Goal: Task Accomplishment & Management: Use online tool/utility

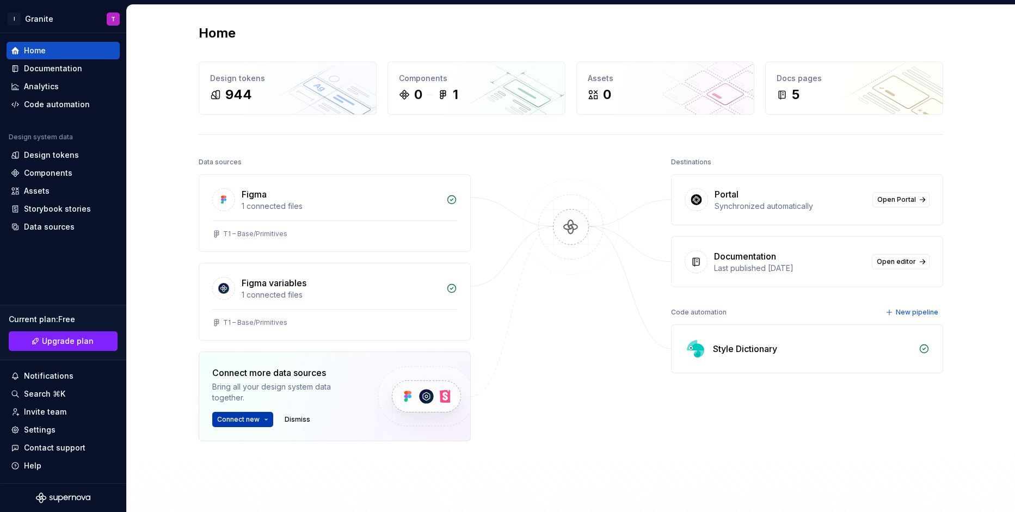
click at [264, 420] on button "Connect new" at bounding box center [242, 419] width 61 height 15
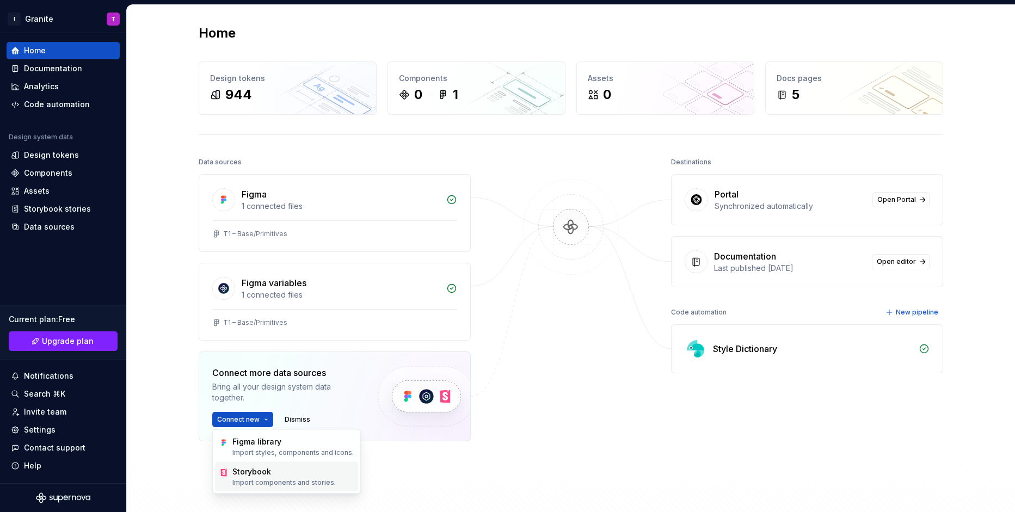
click at [261, 473] on div "Storybook" at bounding box center [283, 471] width 103 height 11
click at [544, 168] on div at bounding box center [570, 325] width 109 height 341
click at [282, 293] on div "1 connected files" at bounding box center [341, 295] width 198 height 11
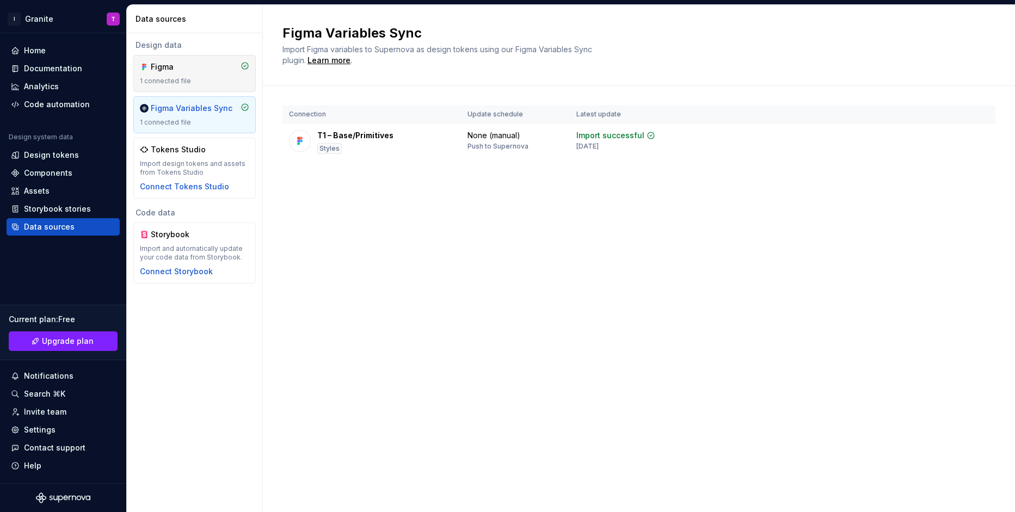
click at [196, 71] on div "Figma" at bounding box center [177, 66] width 52 height 11
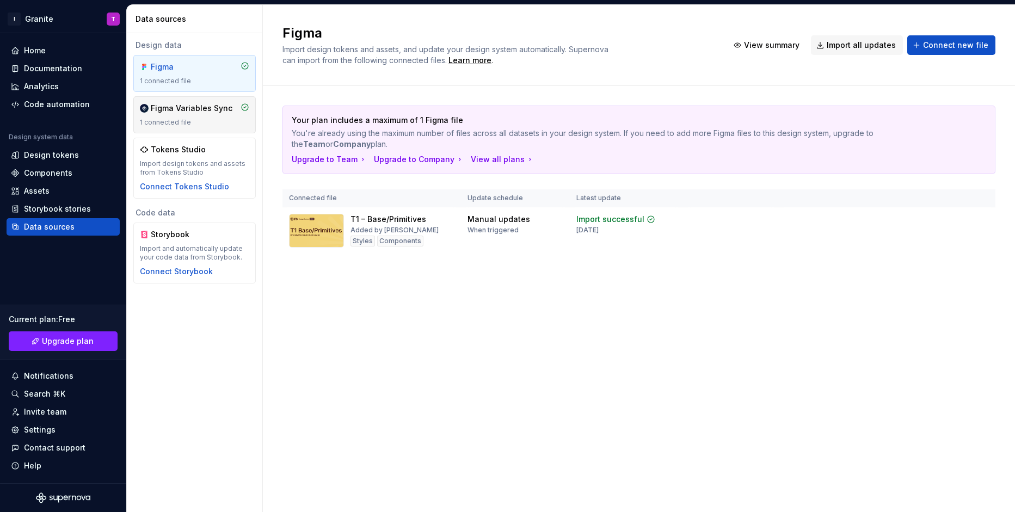
click at [201, 118] on div "Figma Variables Sync 1 connected file" at bounding box center [194, 115] width 109 height 24
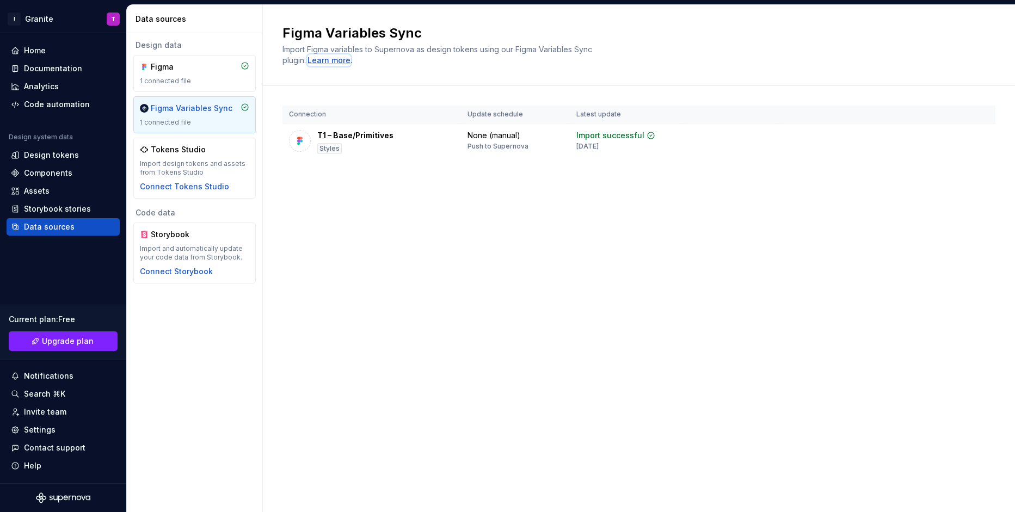
click at [344, 61] on div "Learn more" at bounding box center [328, 60] width 43 height 11
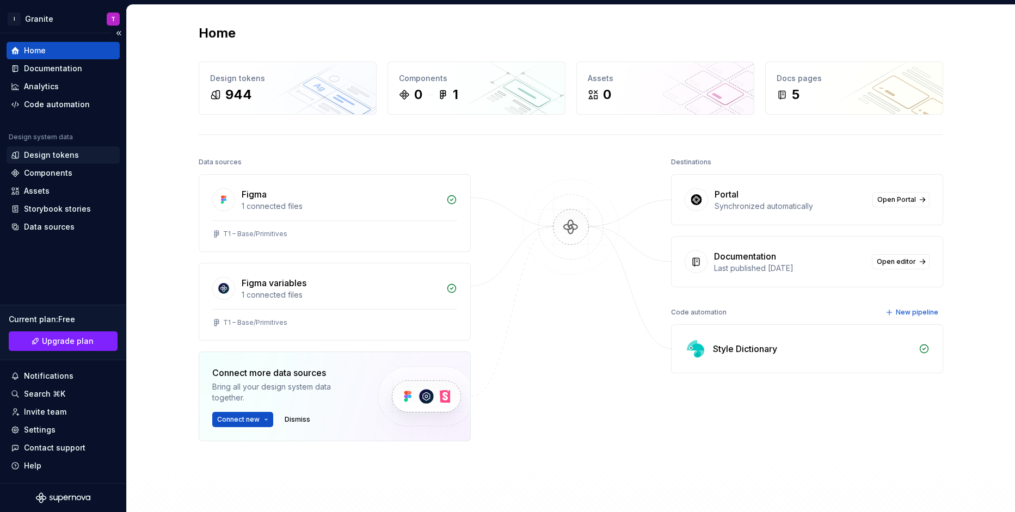
click at [53, 159] on div "Design tokens" at bounding box center [51, 155] width 55 height 11
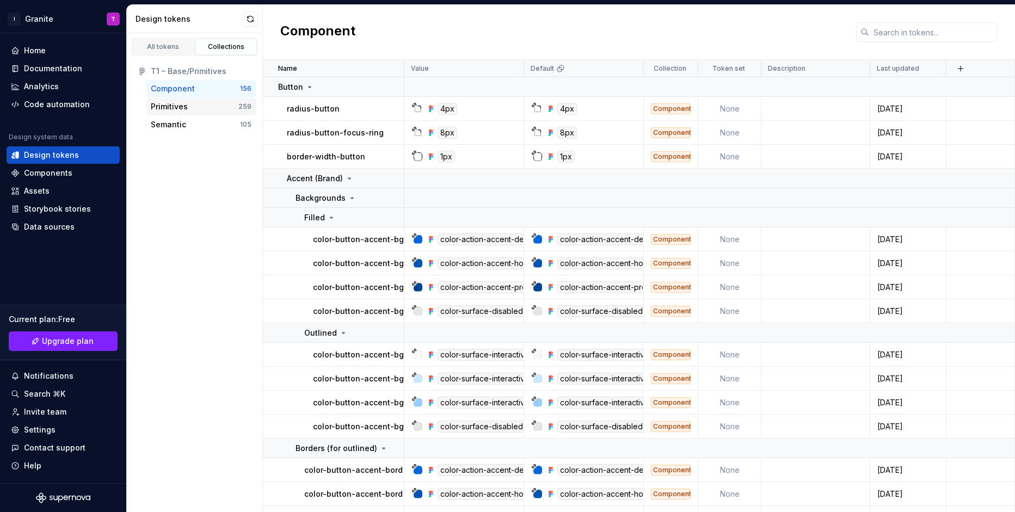
click at [187, 108] on div "Primitives" at bounding box center [195, 106] width 88 height 11
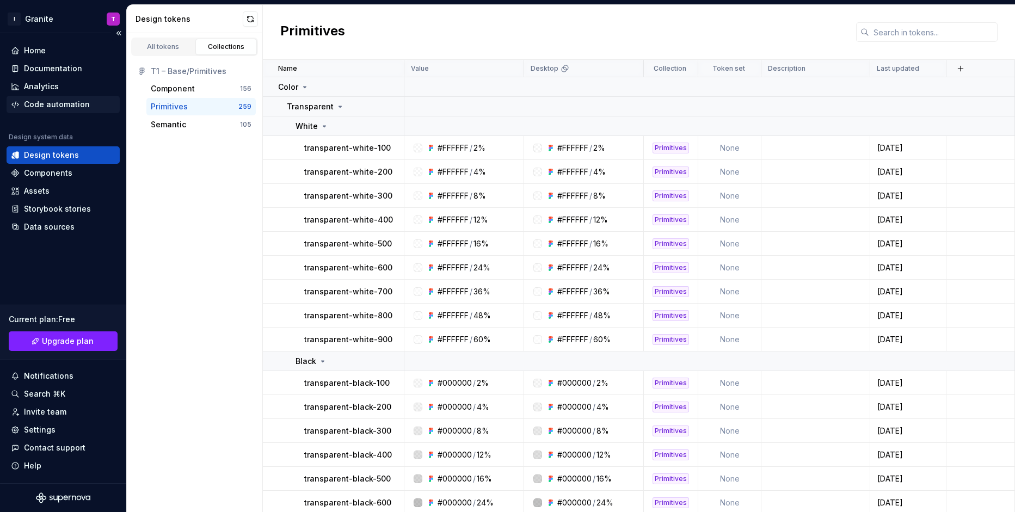
click at [68, 108] on div "Code automation" at bounding box center [57, 104] width 66 height 11
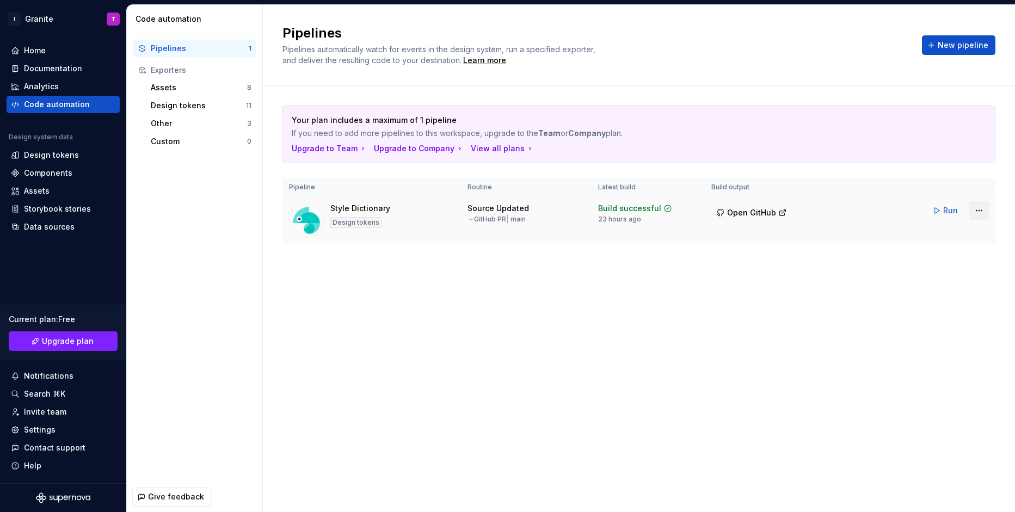
click at [977, 214] on html "I Granite T Home Documentation Analytics Code automation Design system data Des…" at bounding box center [507, 256] width 1015 height 512
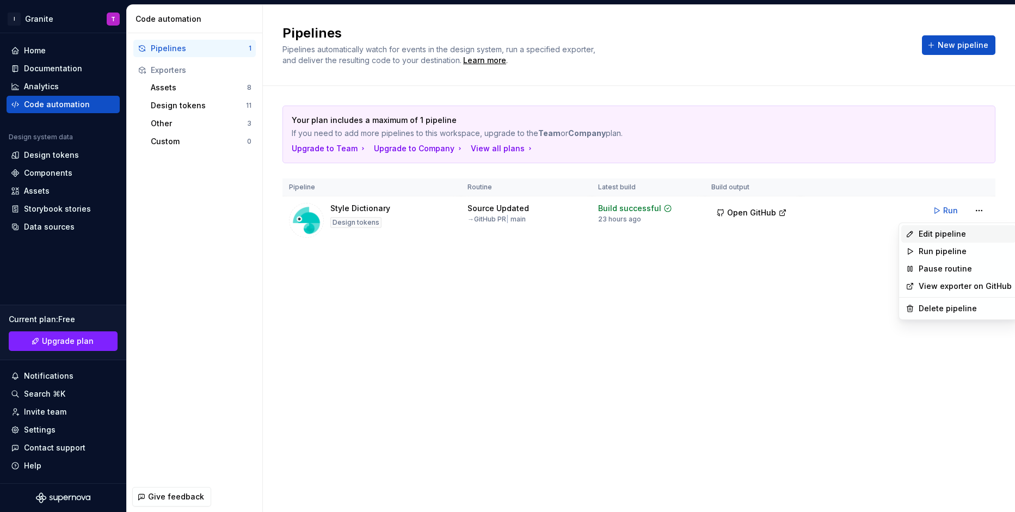
click at [944, 237] on div "Edit pipeline" at bounding box center [965, 234] width 93 height 11
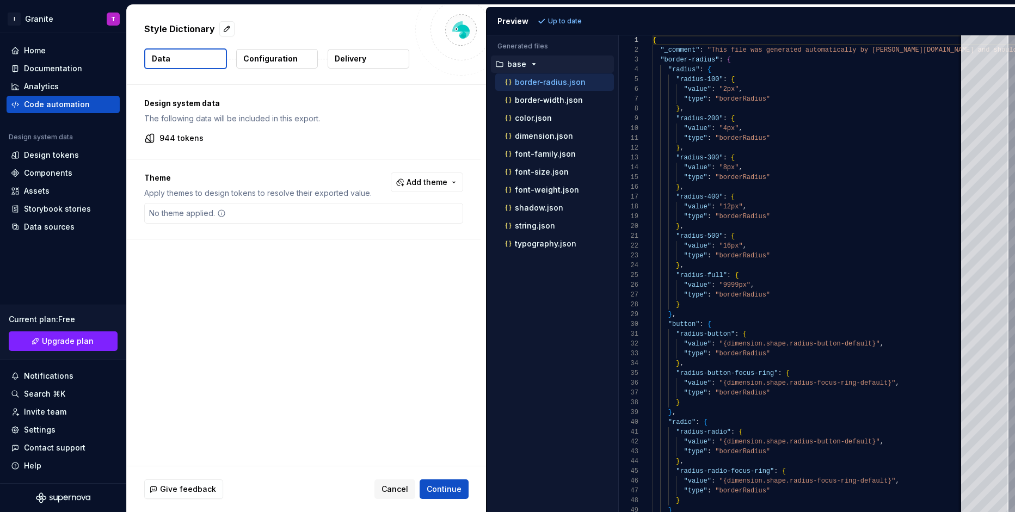
click at [286, 64] on p "Configuration" at bounding box center [270, 58] width 54 height 11
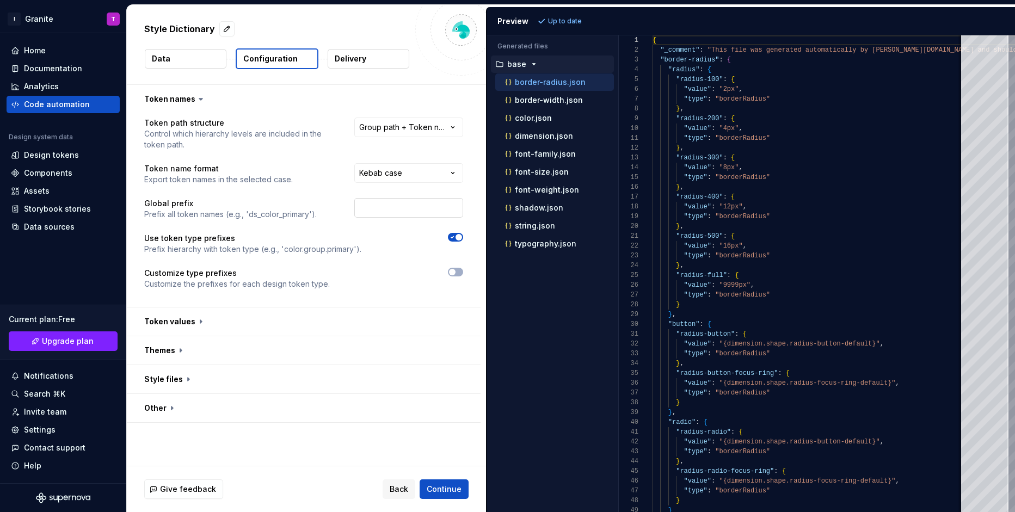
click at [398, 204] on input "text" at bounding box center [408, 208] width 109 height 20
type input "spectrum"
click at [582, 17] on span "Refresh preview" at bounding box center [576, 21] width 54 height 9
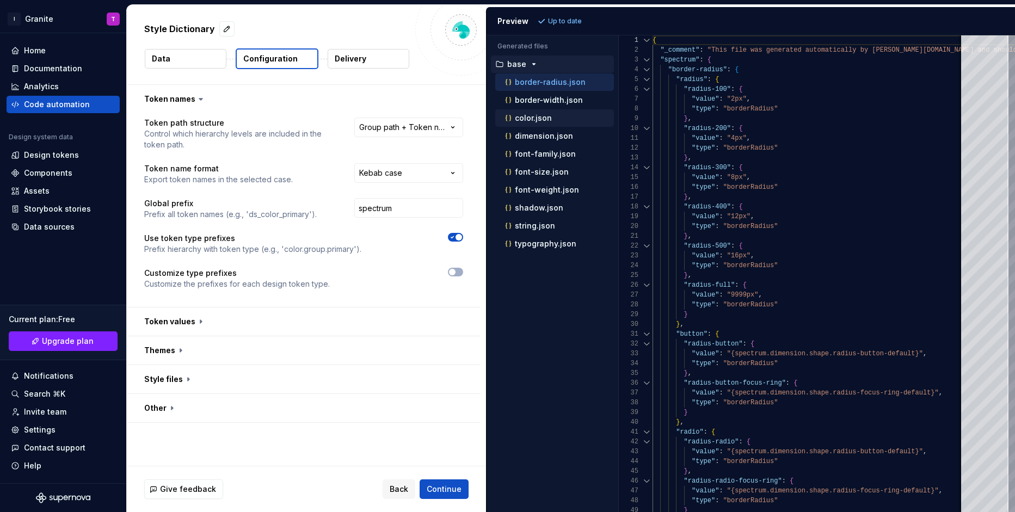
click at [541, 119] on p "color.json" at bounding box center [533, 118] width 37 height 9
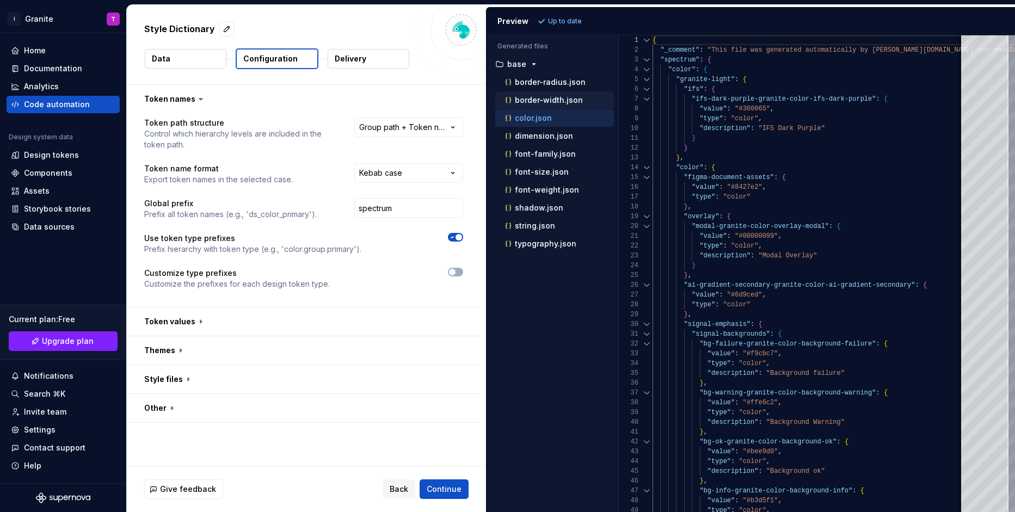
click at [539, 97] on p "border-width.json" at bounding box center [549, 100] width 68 height 9
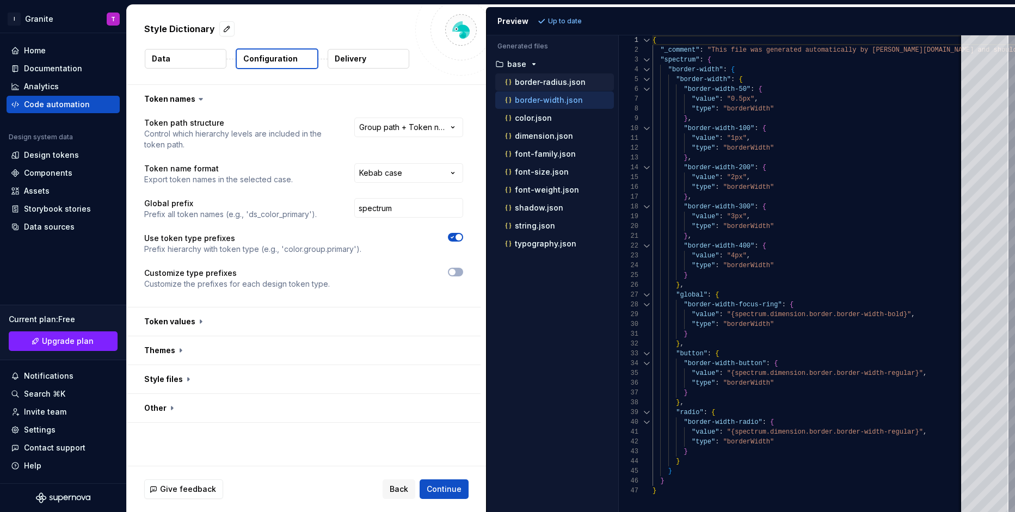
click at [542, 82] on p "border-radius.json" at bounding box center [550, 82] width 71 height 9
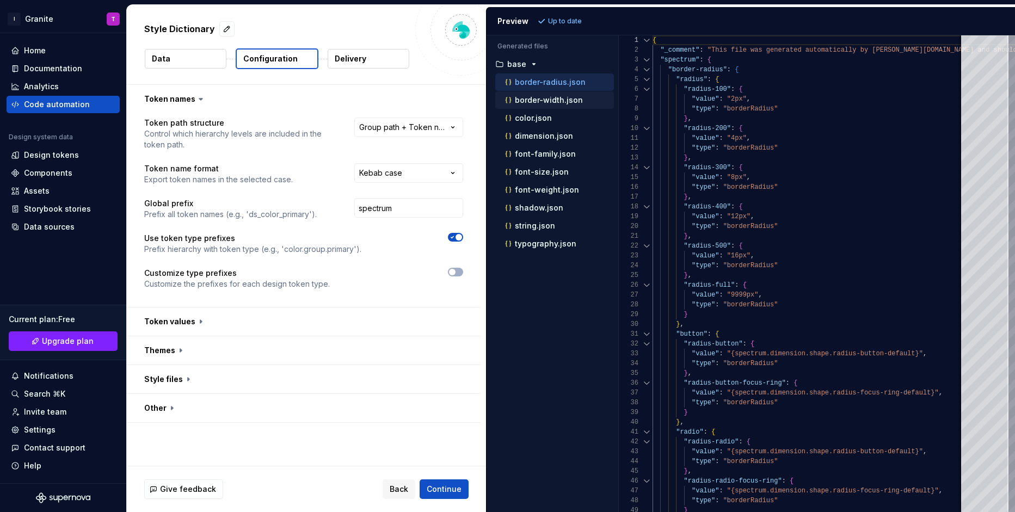
click at [542, 96] on p "border-width.json" at bounding box center [549, 100] width 68 height 9
type textarea "**********"
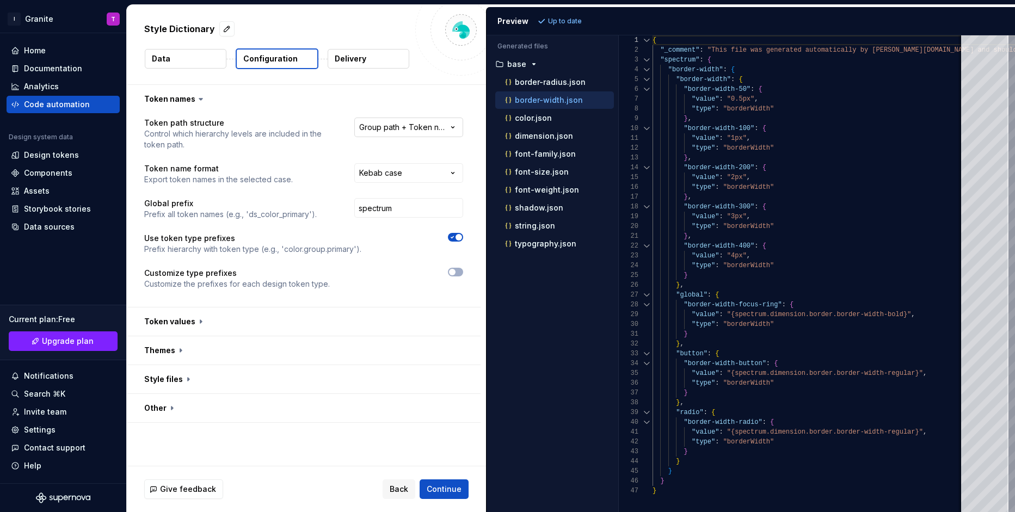
click at [414, 127] on html "**********" at bounding box center [507, 256] width 1015 height 512
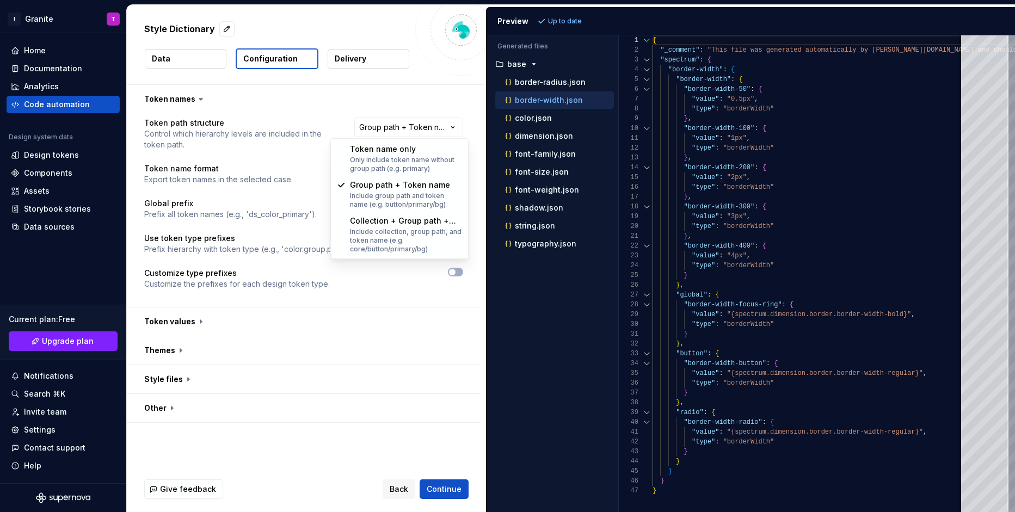
select select "********"
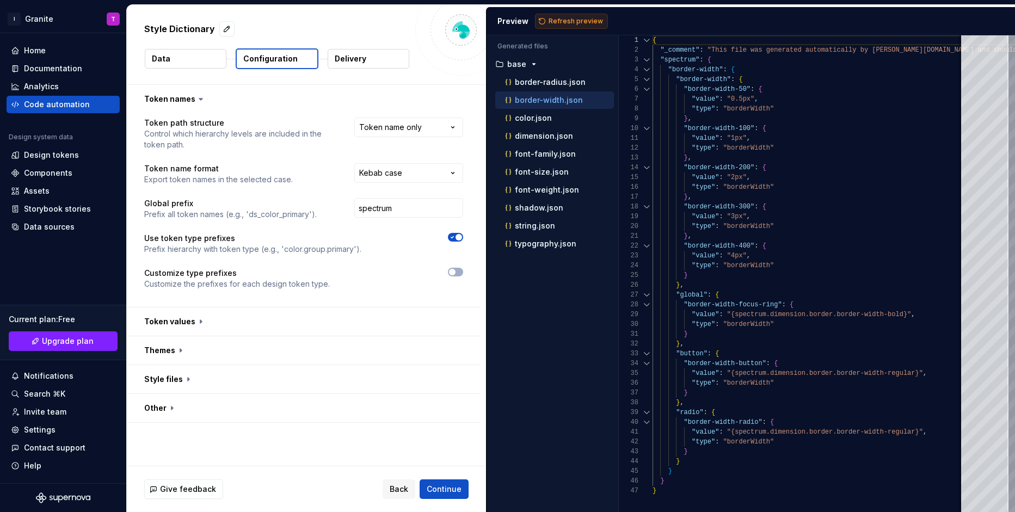
click at [592, 21] on span "Refresh preview" at bounding box center [576, 21] width 54 height 9
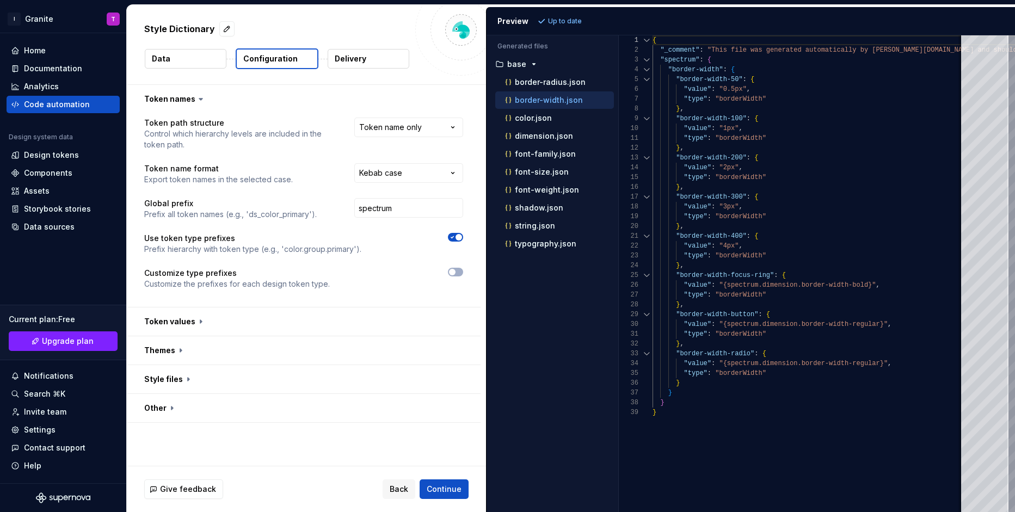
click at [462, 237] on span "button" at bounding box center [458, 237] width 7 height 7
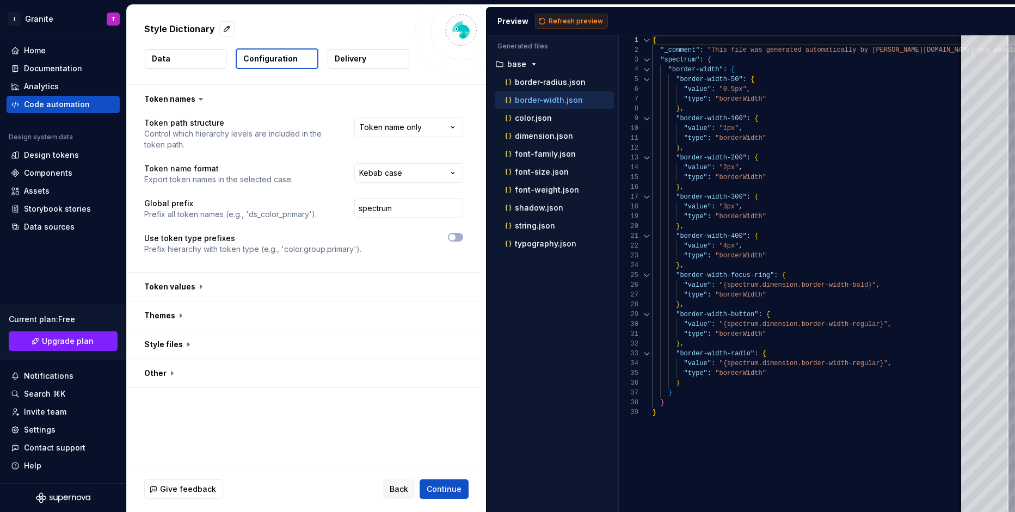
click at [565, 15] on button "Refresh preview" at bounding box center [571, 21] width 73 height 15
type textarea "**********"
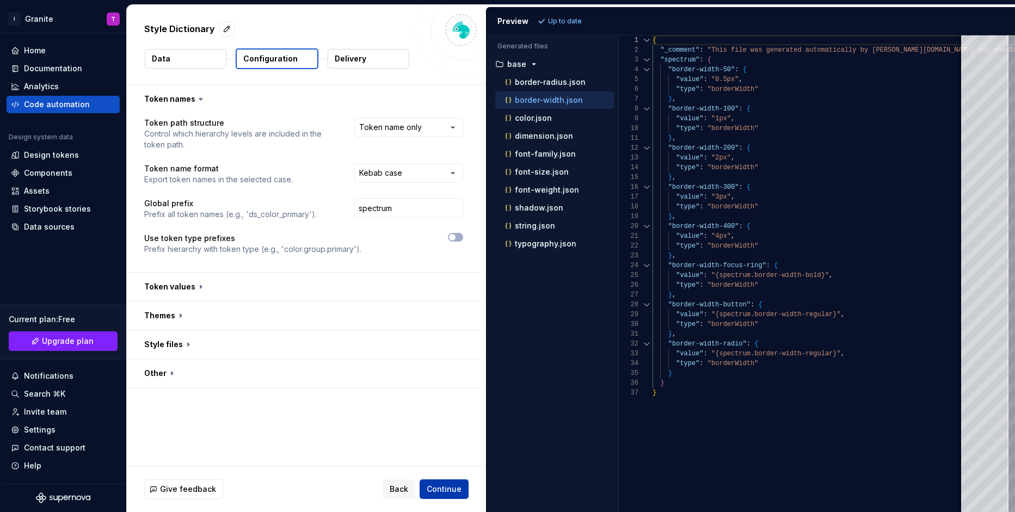
click at [457, 493] on span "Continue" at bounding box center [444, 489] width 35 height 11
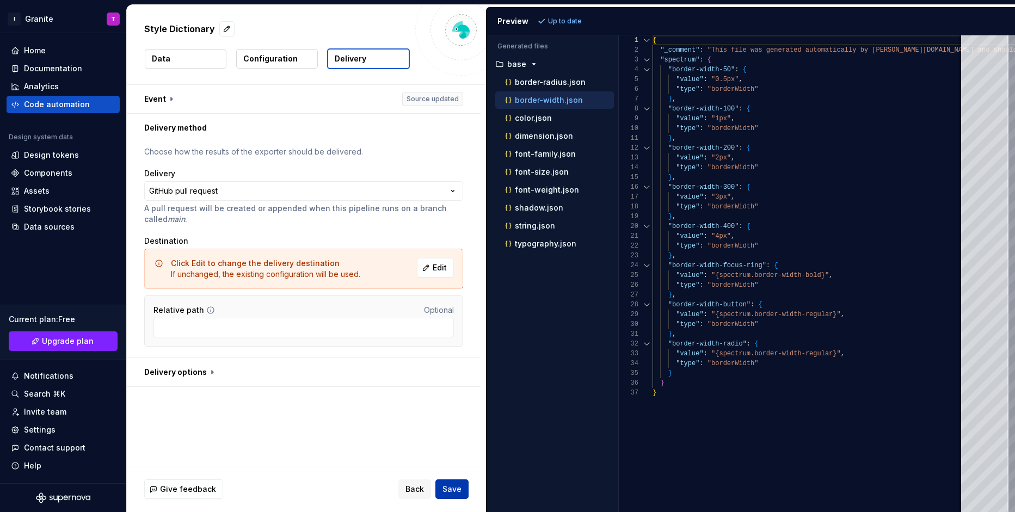
click at [457, 493] on span "Save" at bounding box center [451, 489] width 19 height 11
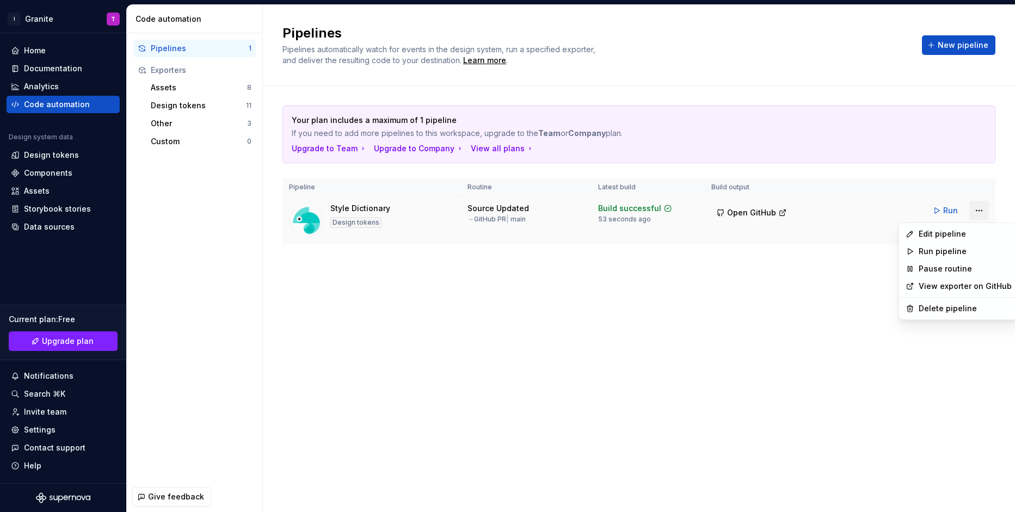
click at [982, 211] on html "I Granite T Home Documentation Analytics Code automation Design system data Des…" at bounding box center [507, 256] width 1015 height 512
click at [953, 232] on div "Edit pipeline" at bounding box center [965, 234] width 93 height 11
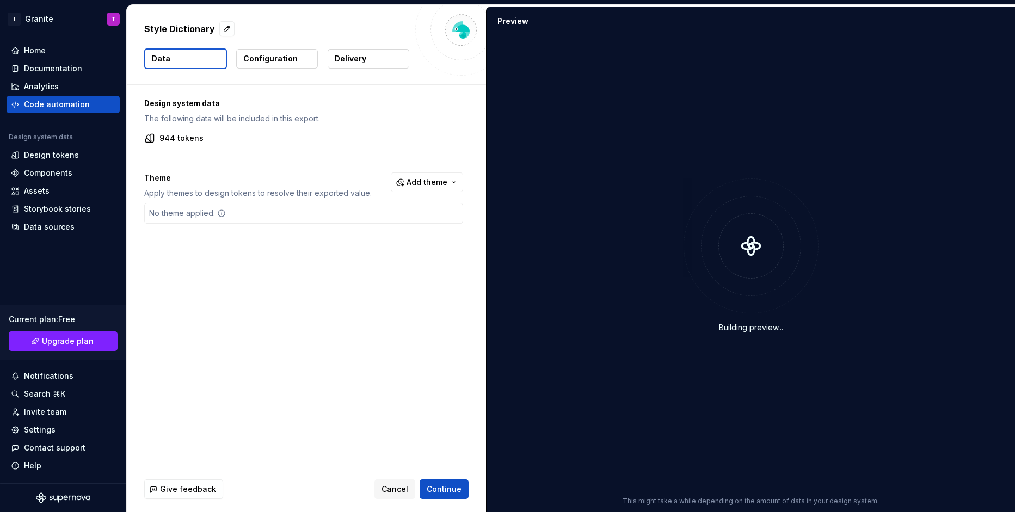
click at [267, 64] on p "Configuration" at bounding box center [270, 58] width 54 height 11
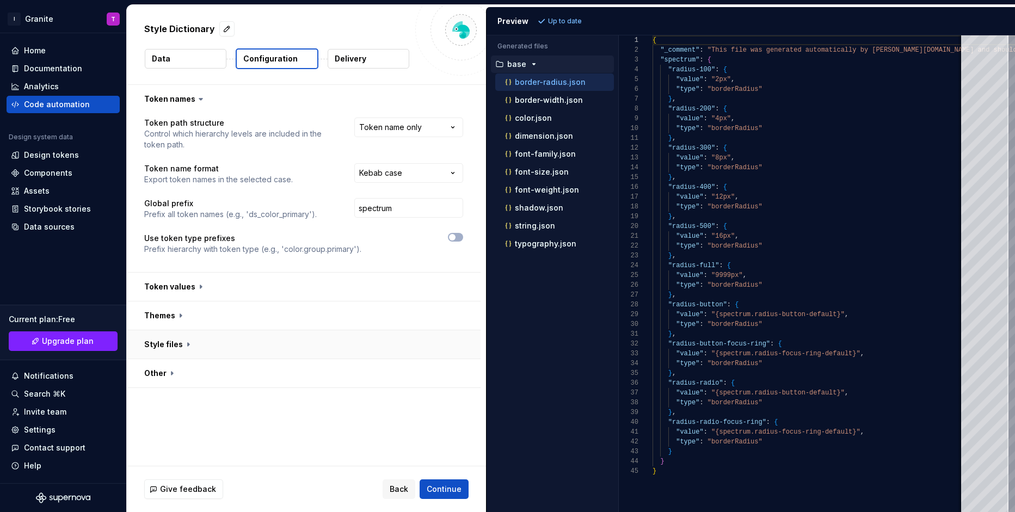
click at [181, 343] on button "button" at bounding box center [304, 344] width 354 height 28
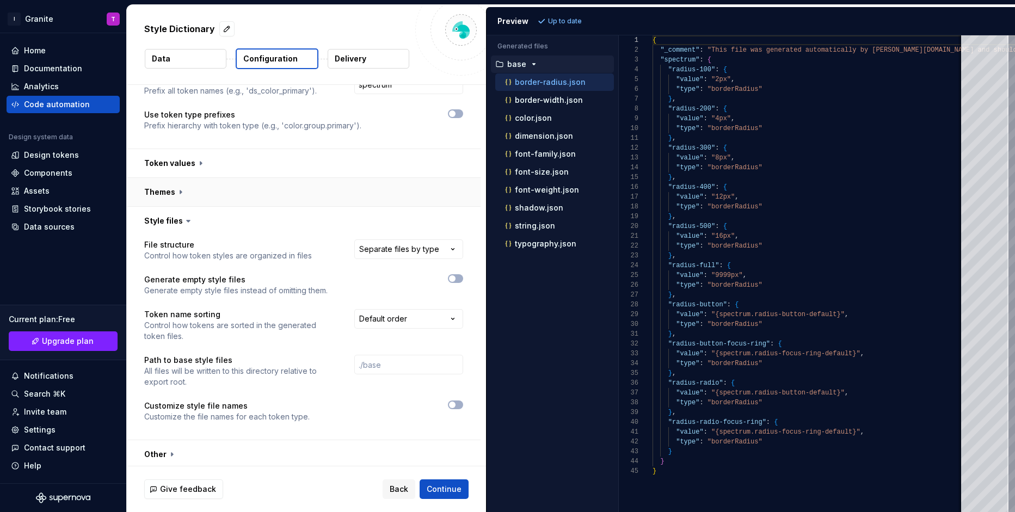
scroll to position [127, 0]
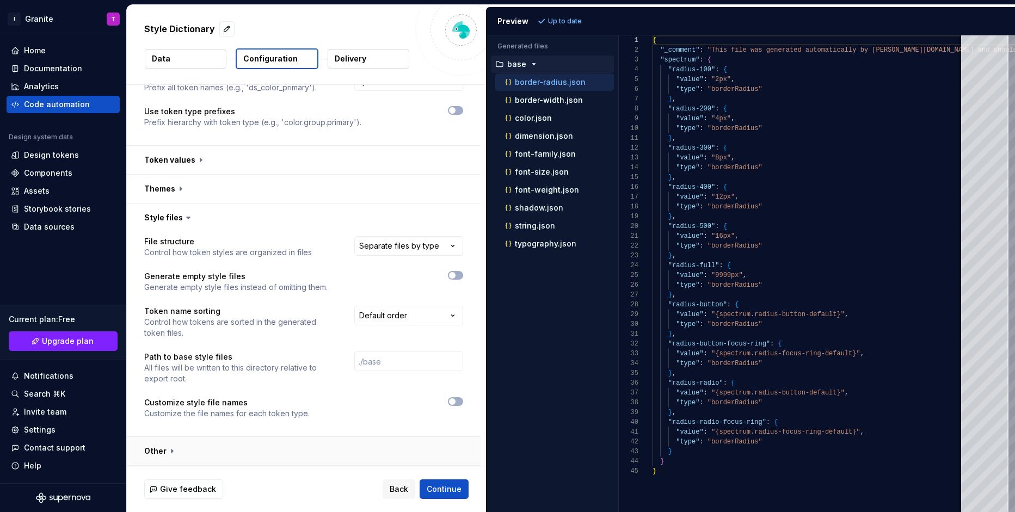
click at [167, 446] on button "button" at bounding box center [304, 451] width 354 height 28
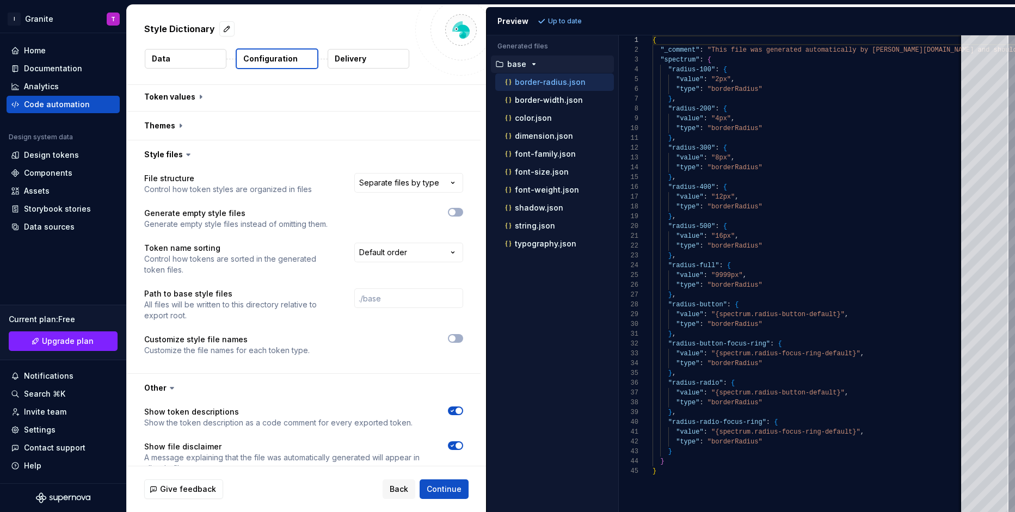
scroll to position [192, 0]
click at [411, 248] on html "**********" at bounding box center [507, 256] width 1015 height 512
click at [411, 250] on html "**********" at bounding box center [507, 256] width 1015 height 512
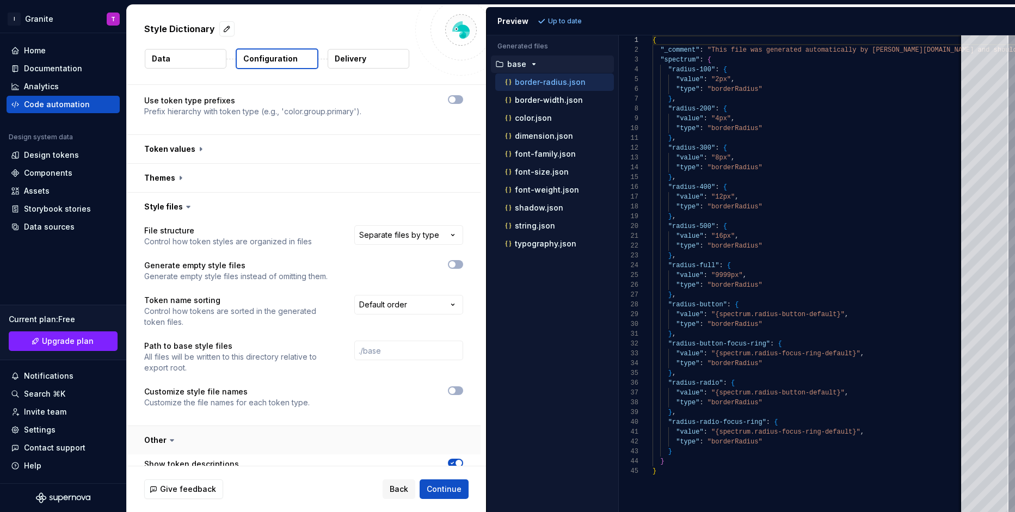
scroll to position [0, 0]
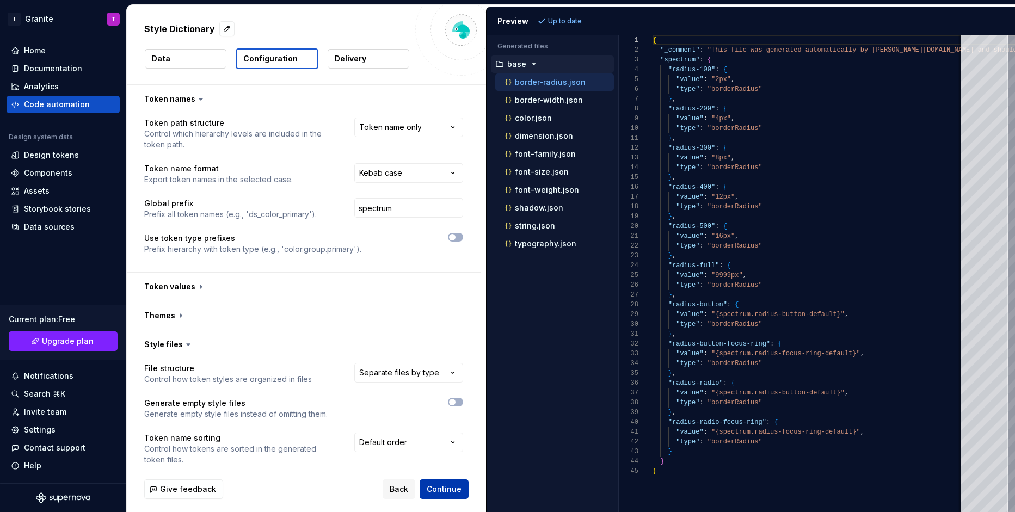
click at [430, 482] on button "Continue" at bounding box center [444, 489] width 49 height 20
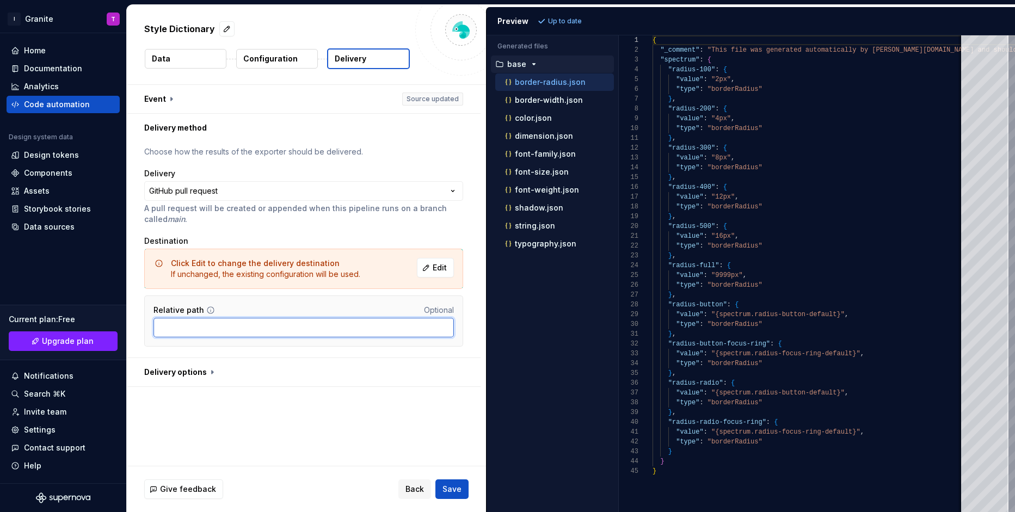
click at [292, 327] on input "Relative path" at bounding box center [303, 328] width 300 height 20
type input "/"
type input "tokens/"
click at [456, 482] on button "Save" at bounding box center [451, 489] width 33 height 20
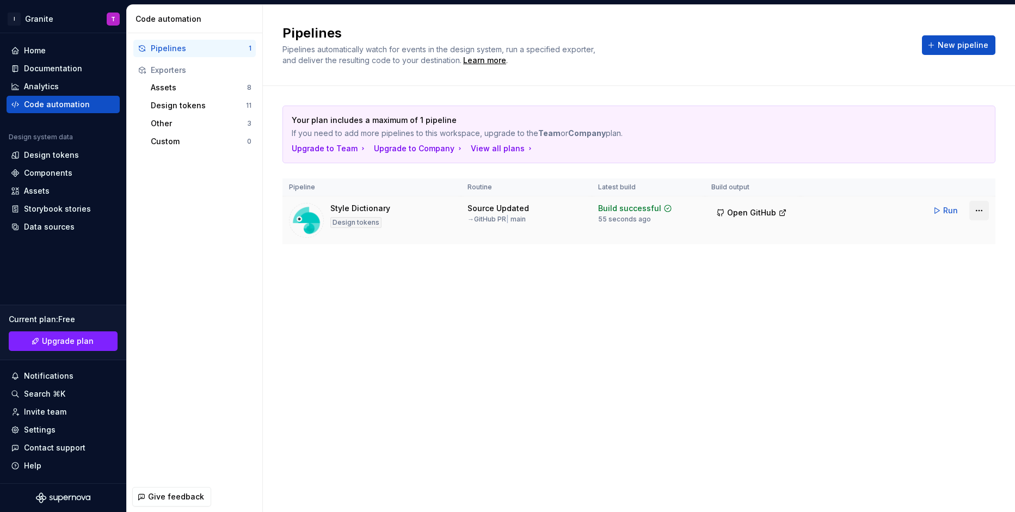
click at [984, 210] on html "I Granite T Home Documentation Analytics Code automation Design system data Des…" at bounding box center [507, 256] width 1015 height 512
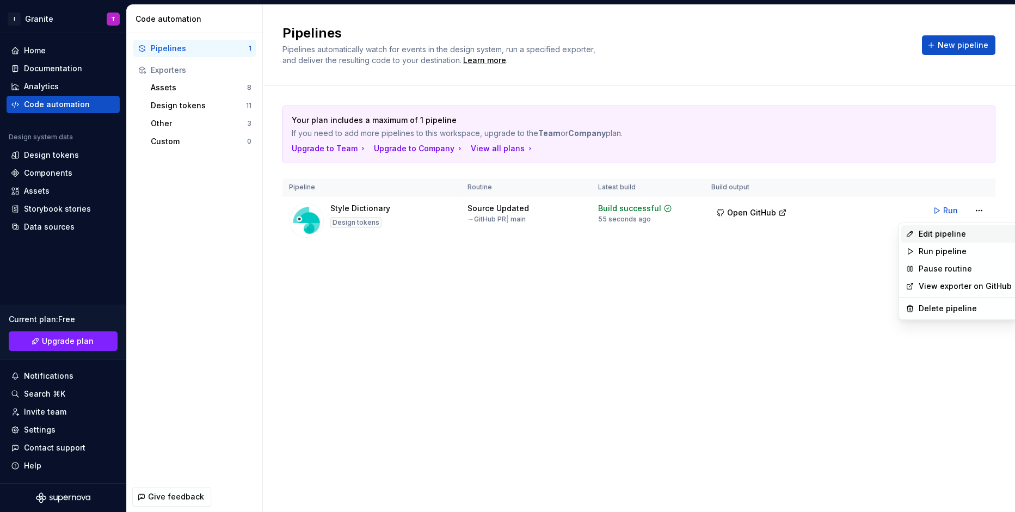
click at [966, 233] on div "Edit pipeline" at bounding box center [965, 234] width 93 height 11
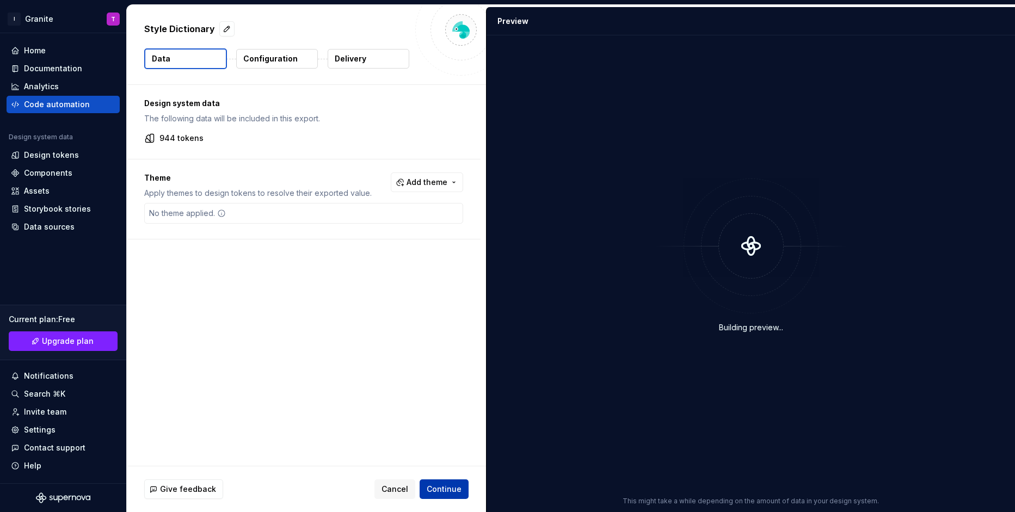
click at [446, 483] on button "Continue" at bounding box center [444, 489] width 49 height 20
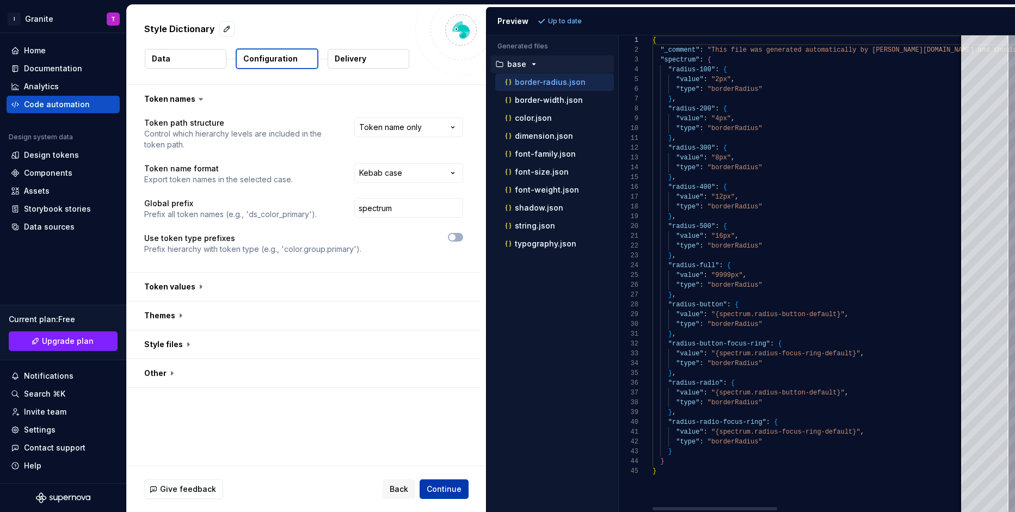
click at [446, 488] on span "Continue" at bounding box center [444, 489] width 35 height 11
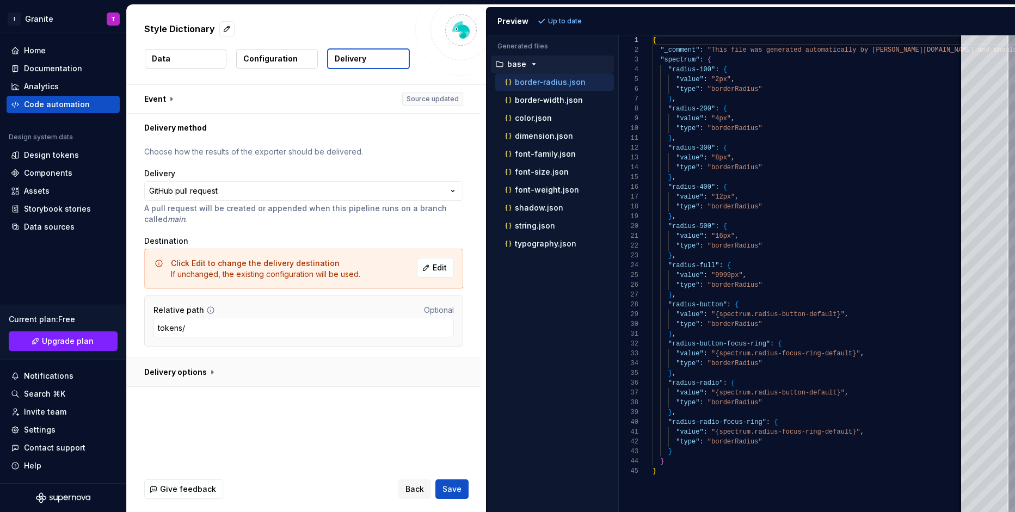
click at [299, 377] on button "button" at bounding box center [304, 372] width 354 height 28
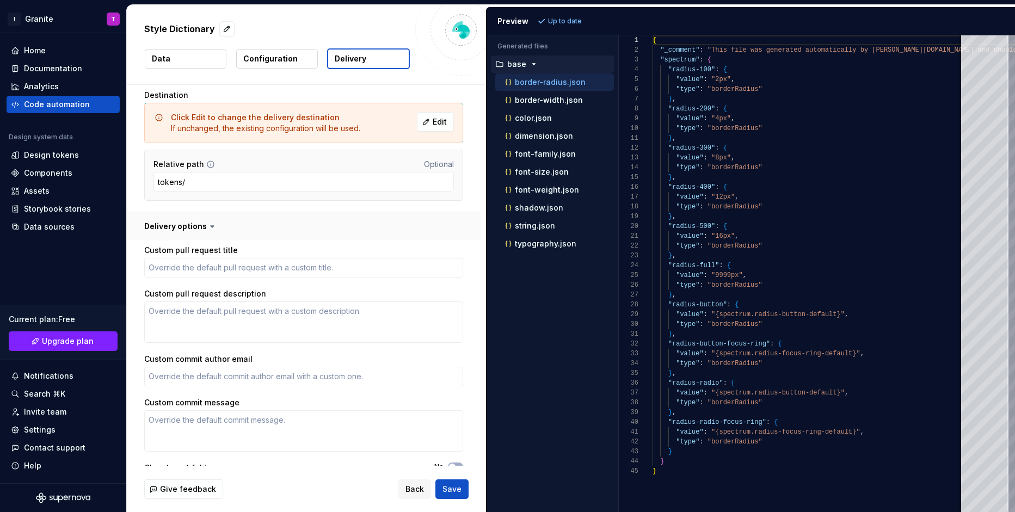
scroll to position [178, 0]
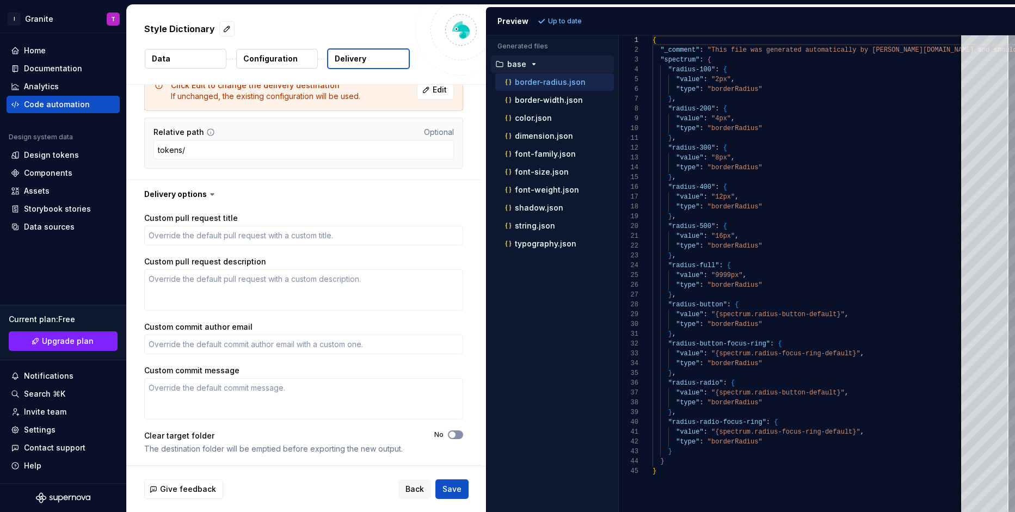
click at [463, 435] on button "No" at bounding box center [455, 434] width 15 height 9
click at [457, 483] on button "Save" at bounding box center [451, 489] width 33 height 20
type textarea "*"
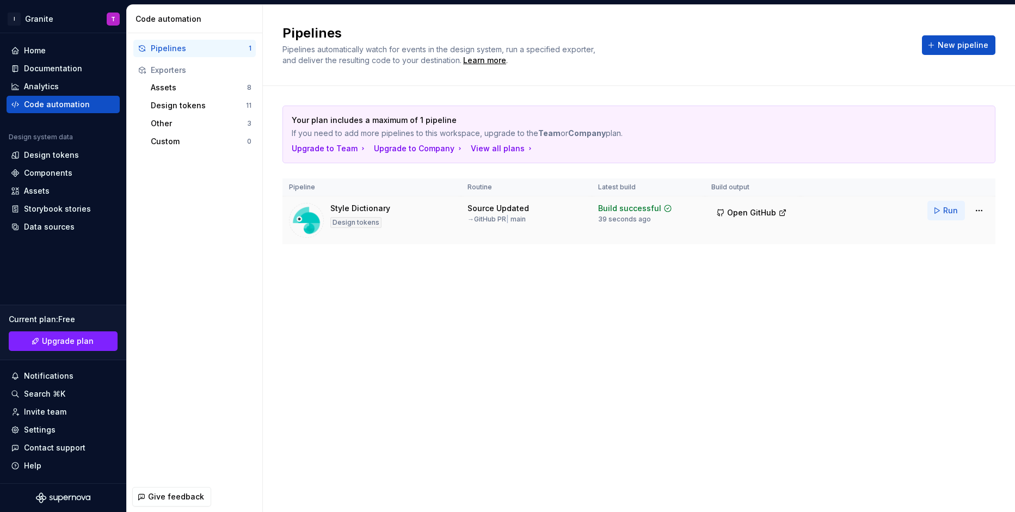
click at [949, 210] on span "Run" at bounding box center [950, 210] width 15 height 11
click at [944, 211] on span "Run" at bounding box center [950, 210] width 15 height 11
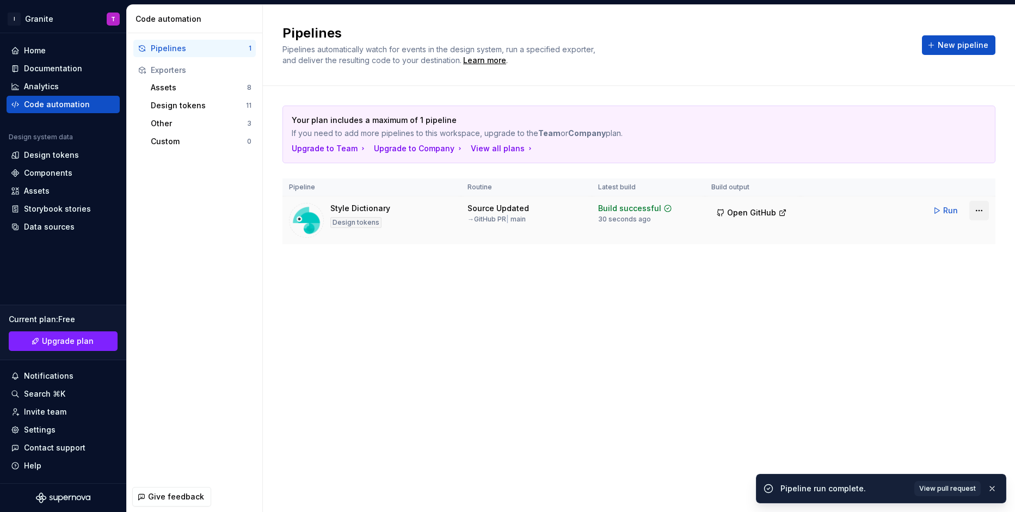
click at [983, 212] on html "I Granite T Home Documentation Analytics Code automation Design system data Des…" at bounding box center [507, 256] width 1015 height 512
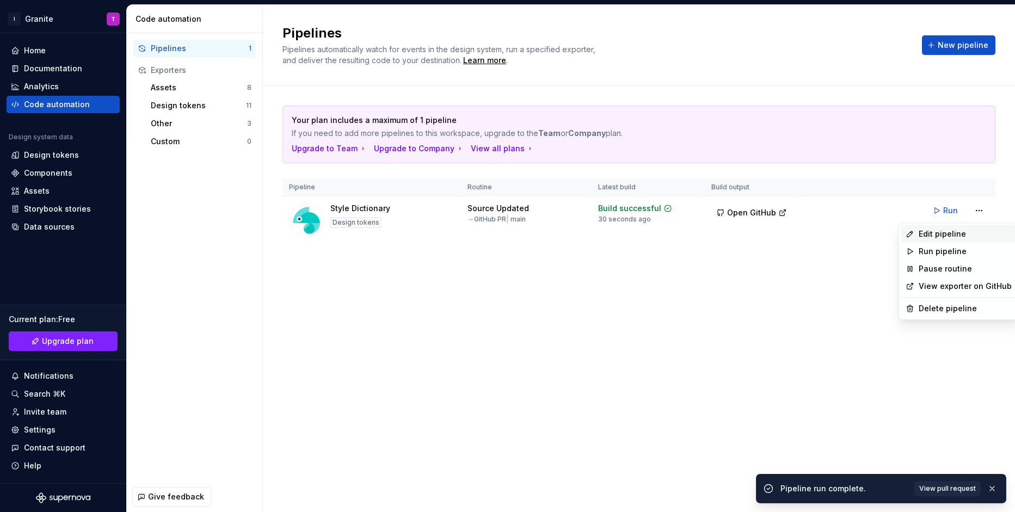
click at [961, 230] on div "Edit pipeline" at bounding box center [965, 234] width 93 height 11
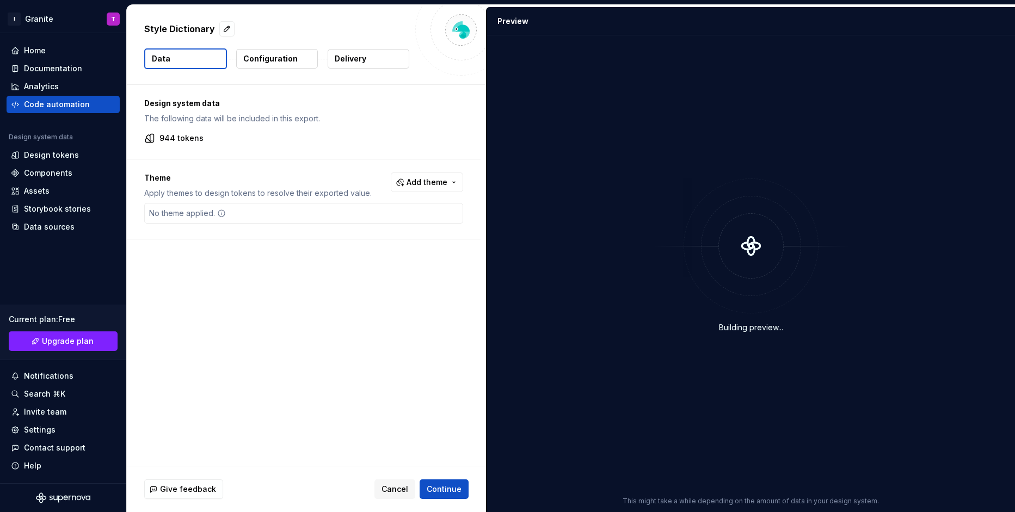
click at [287, 60] on p "Configuration" at bounding box center [270, 58] width 54 height 11
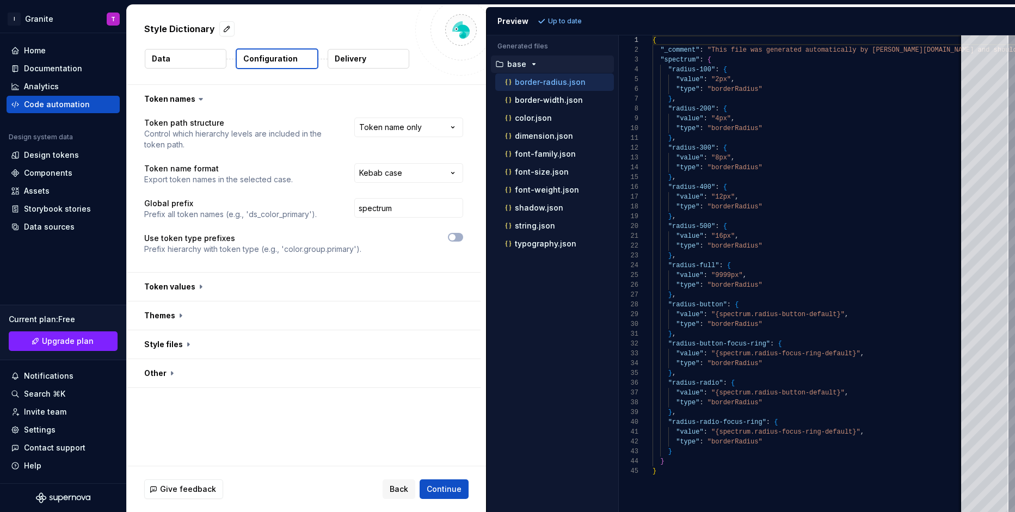
click at [356, 61] on p "Delivery" at bounding box center [351, 58] width 32 height 11
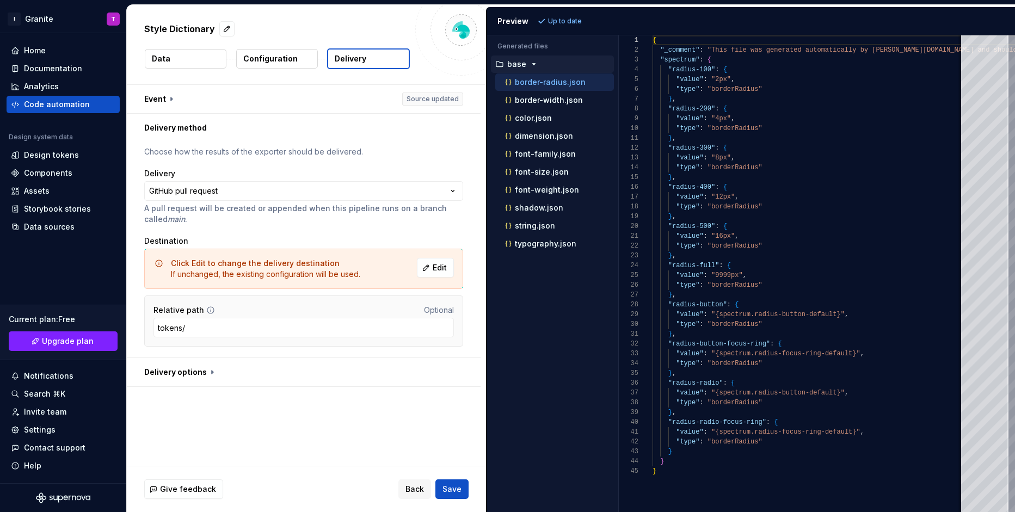
click at [178, 51] on button "Data" at bounding box center [186, 59] width 82 height 20
